Goal: Task Accomplishment & Management: Use online tool/utility

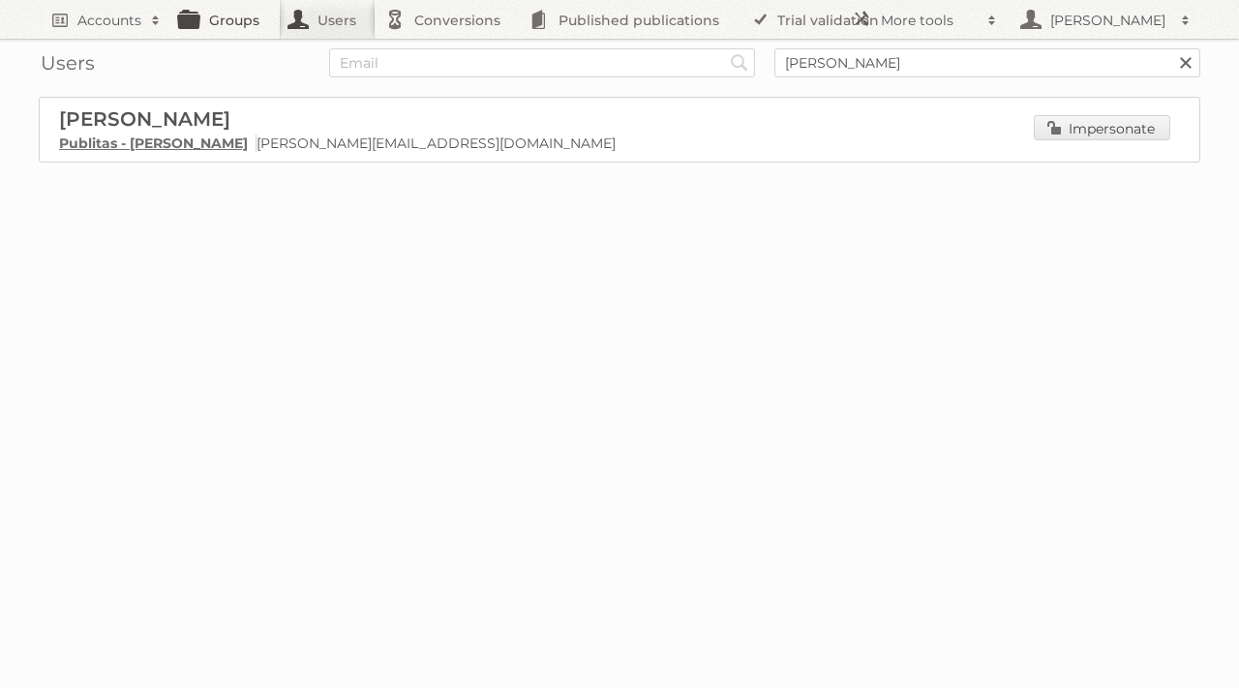
click at [222, 26] on link "Groups" at bounding box center [224, 19] width 108 height 39
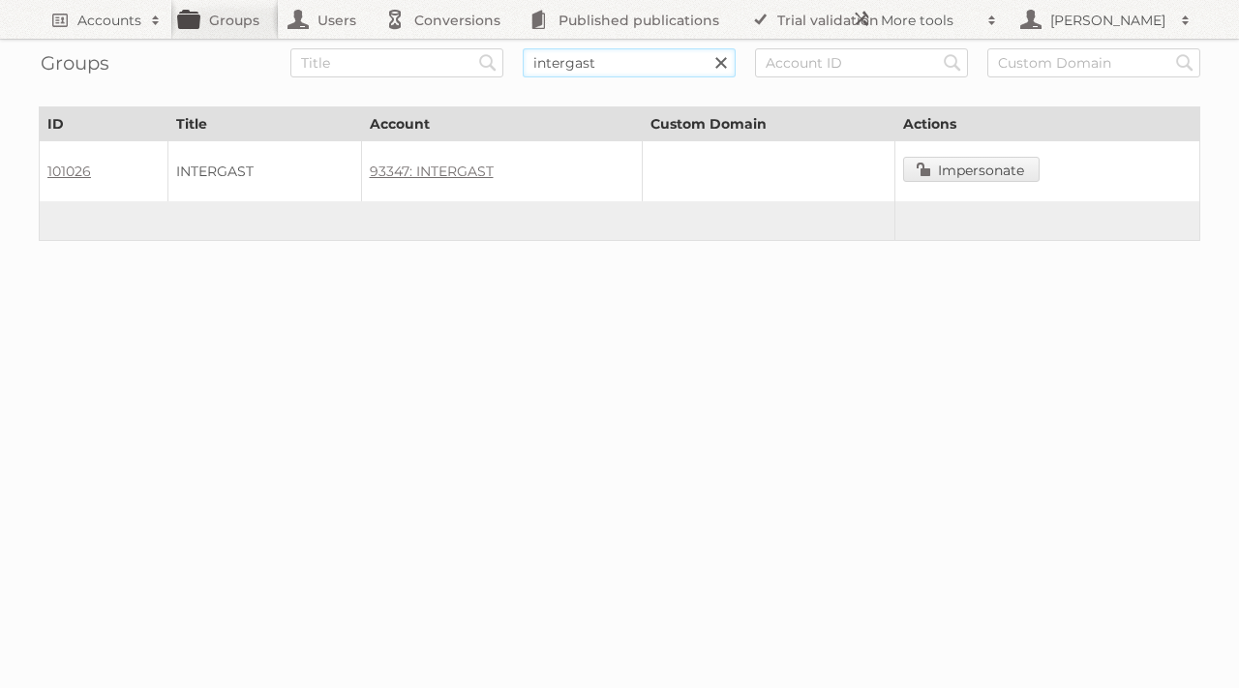
click at [566, 62] on input "intergast" at bounding box center [629, 62] width 213 height 29
type input "rewe"
click at [473, 48] on input "Search" at bounding box center [487, 62] width 29 height 29
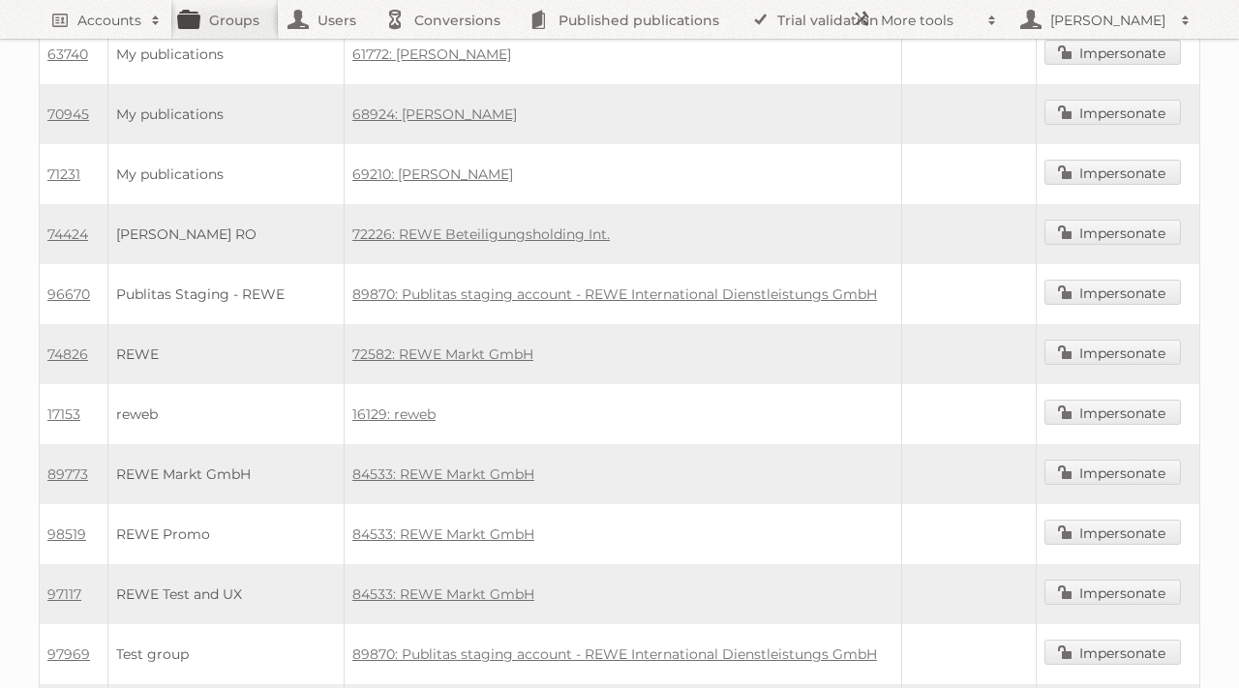
scroll to position [1206, 0]
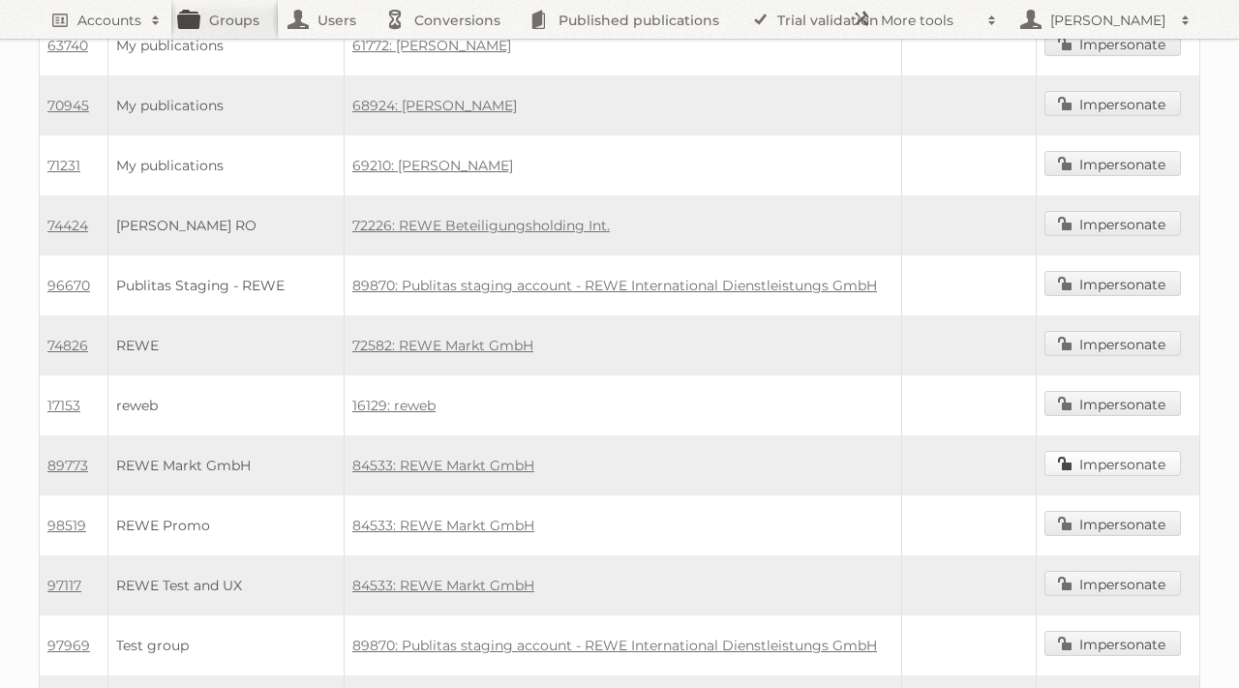
click at [1113, 453] on link "Impersonate" at bounding box center [1112, 463] width 136 height 25
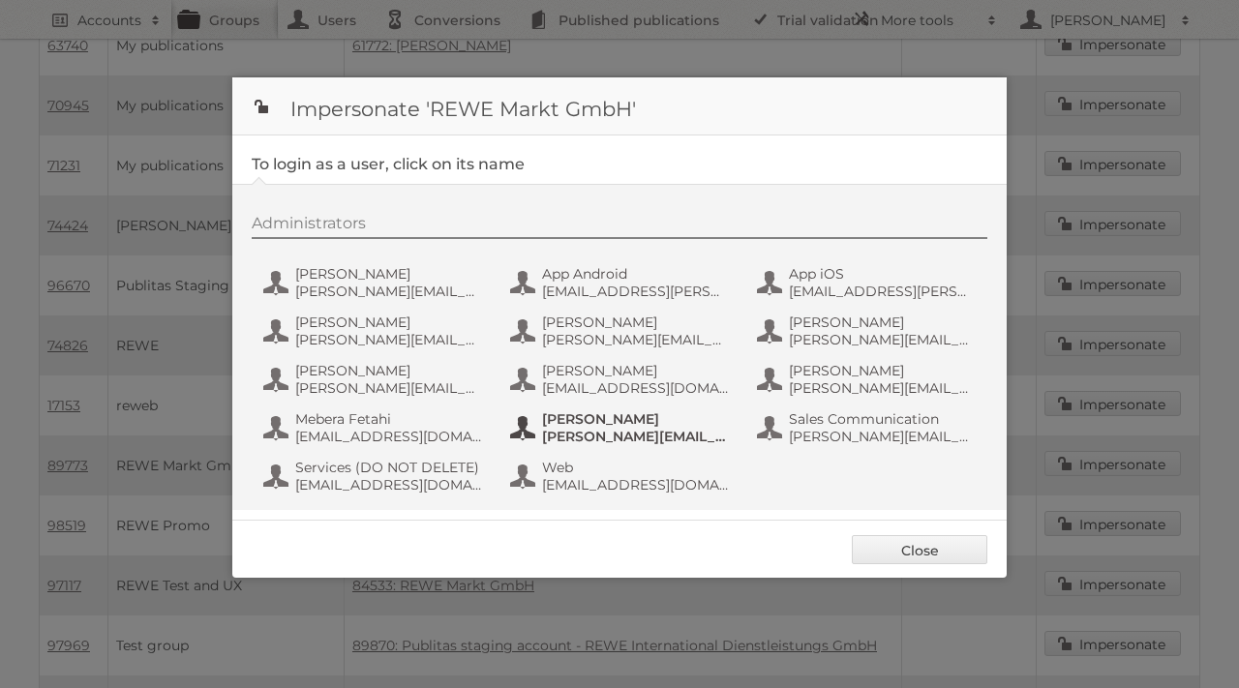
click at [638, 421] on span "[PERSON_NAME]" at bounding box center [636, 418] width 188 height 17
